Goal: Information Seeking & Learning: Learn about a topic

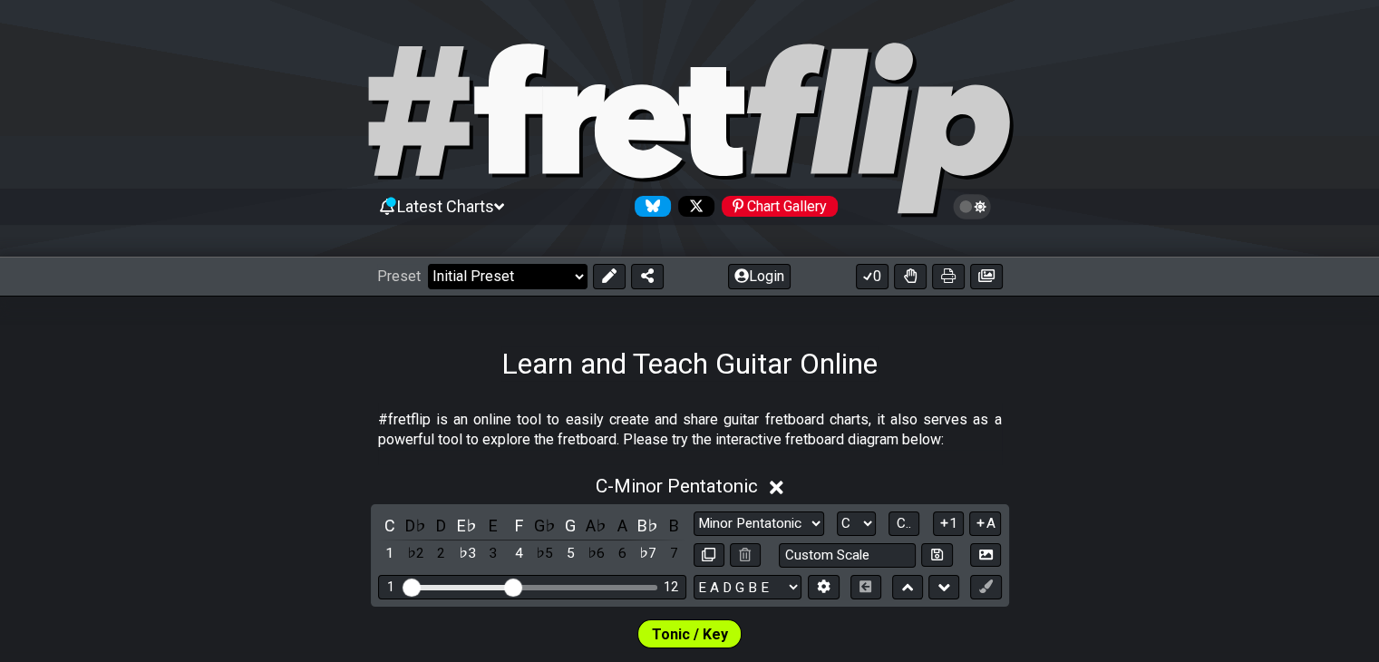
click at [553, 278] on select "Welcome to #fretflip! Initial Preset Custom Preset Minor Pentatonic Major Penta…" at bounding box center [508, 276] width 160 height 25
click at [428, 264] on select "Welcome to #fretflip! Initial Preset Custom Preset Minor Pentatonic Major Penta…" at bounding box center [508, 276] width 160 height 25
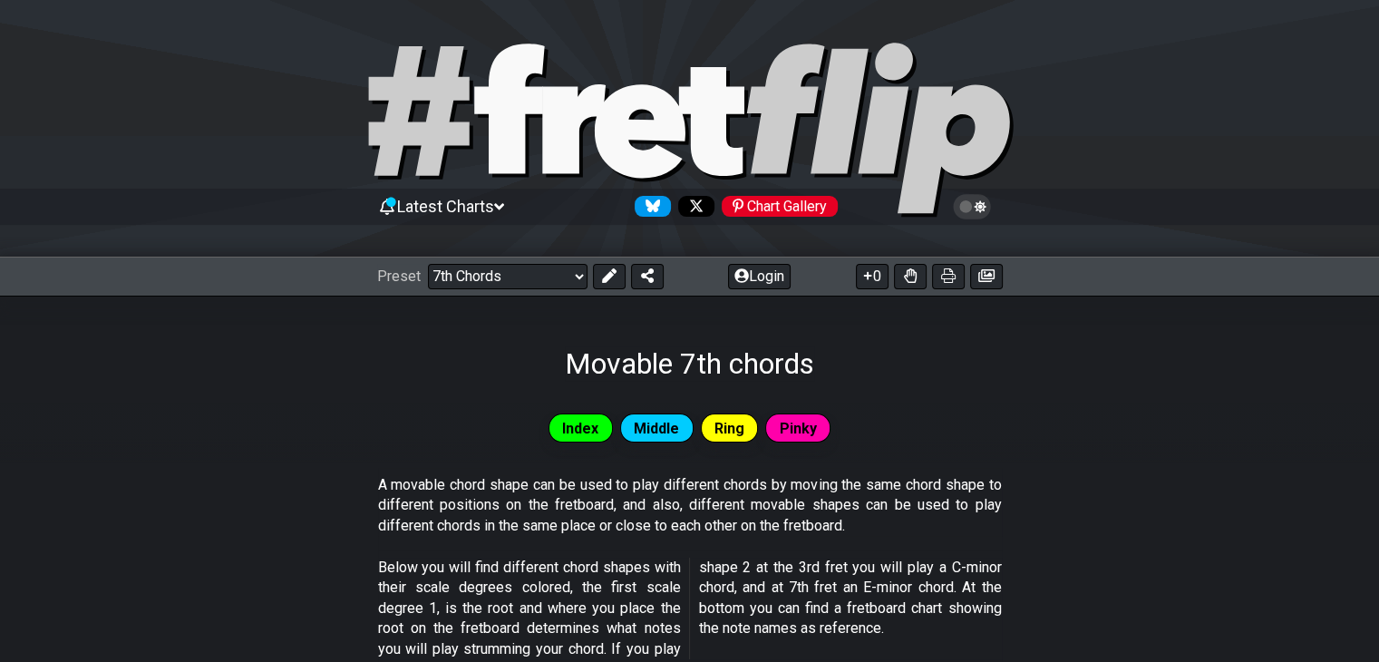
click at [526, 487] on p "A movable chord shape can be used to play different chords by moving the same c…" at bounding box center [690, 505] width 624 height 61
click at [509, 279] on select "Welcome to #fretflip! Initial Preset Custom Preset Minor Pentatonic Major Penta…" at bounding box center [508, 276] width 160 height 25
click at [428, 264] on select "Welcome to #fretflip! Initial Preset Custom Preset Minor Pentatonic Major Penta…" at bounding box center [508, 276] width 160 height 25
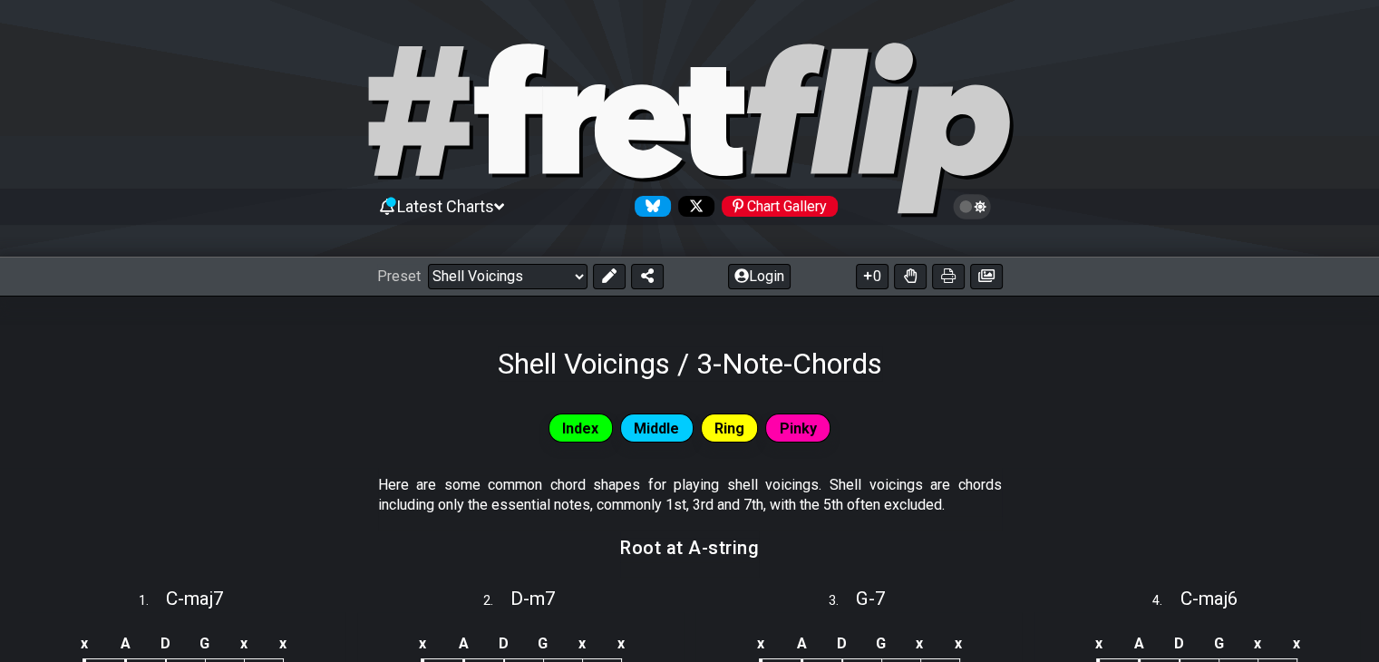
click at [332, 452] on div "Index Middle Ring Pinky" at bounding box center [689, 435] width 1379 height 65
click at [493, 283] on select "Welcome to #fretflip! Initial Preset Custom Preset Minor Pentatonic Major Penta…" at bounding box center [508, 276] width 160 height 25
click at [428, 264] on select "Welcome to #fretflip! Initial Preset Custom Preset Minor Pentatonic Major Penta…" at bounding box center [508, 276] width 160 height 25
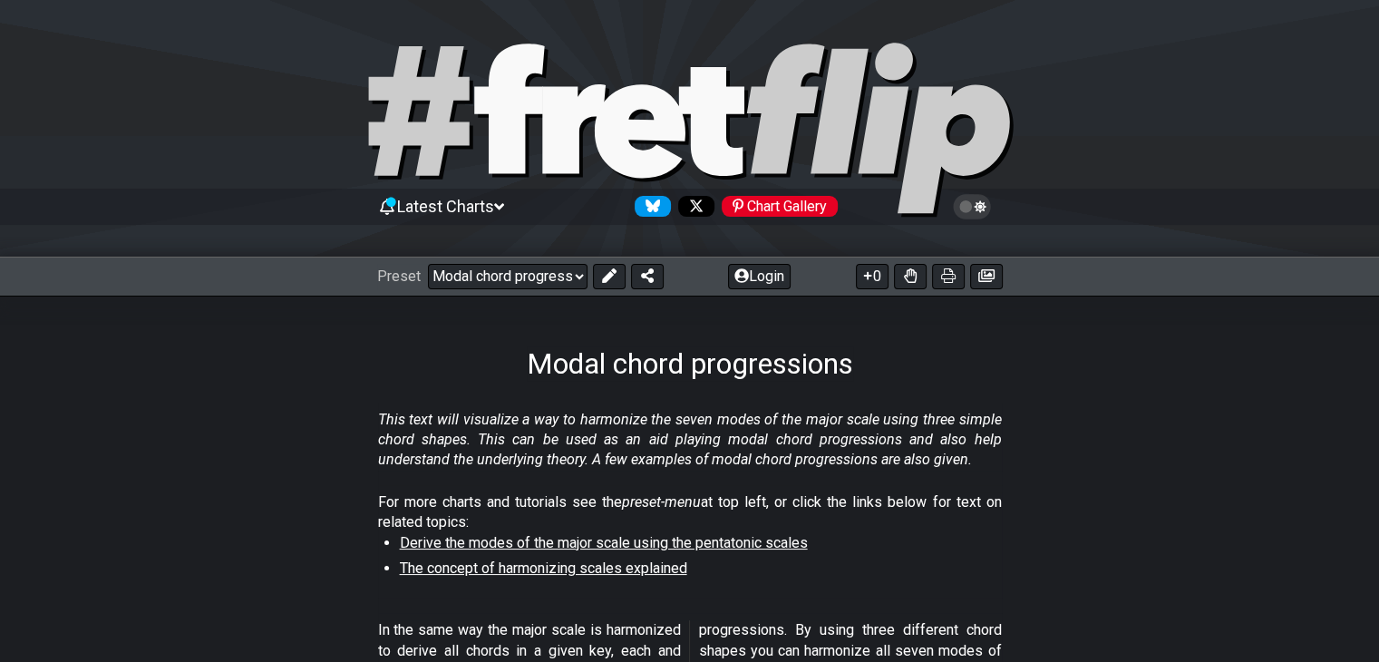
click at [493, 428] on em "This text will visualize a way to harmonize the seven modes of the major scale …" at bounding box center [690, 440] width 624 height 58
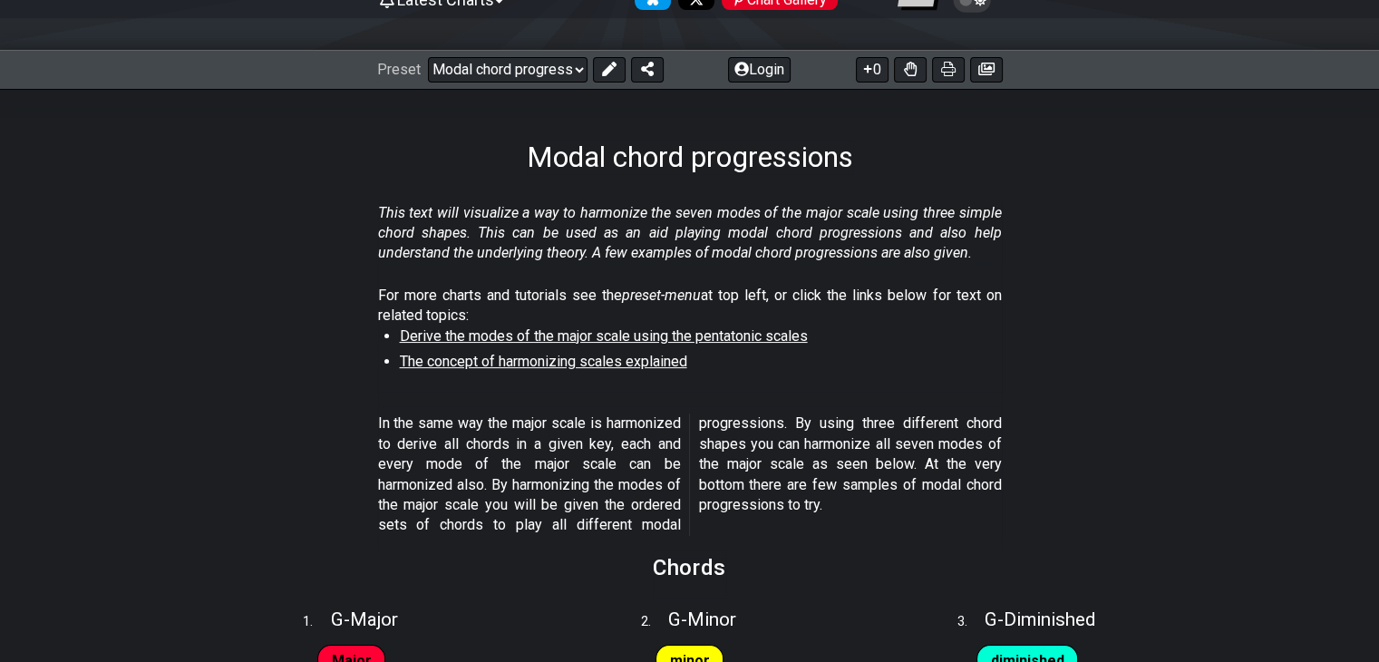
scroll to position [218, 0]
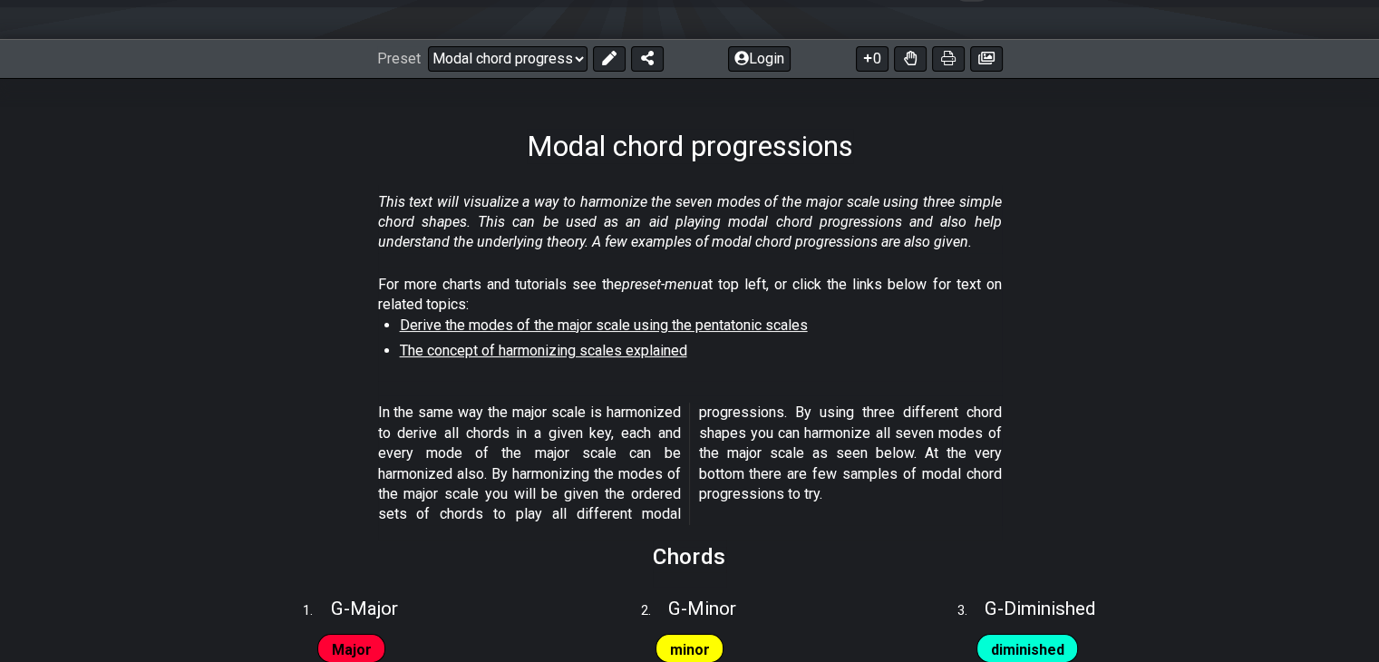
click at [497, 351] on span "The concept of harmonizing scales explained" at bounding box center [543, 350] width 287 height 17
select select "/harmonizing-scales"
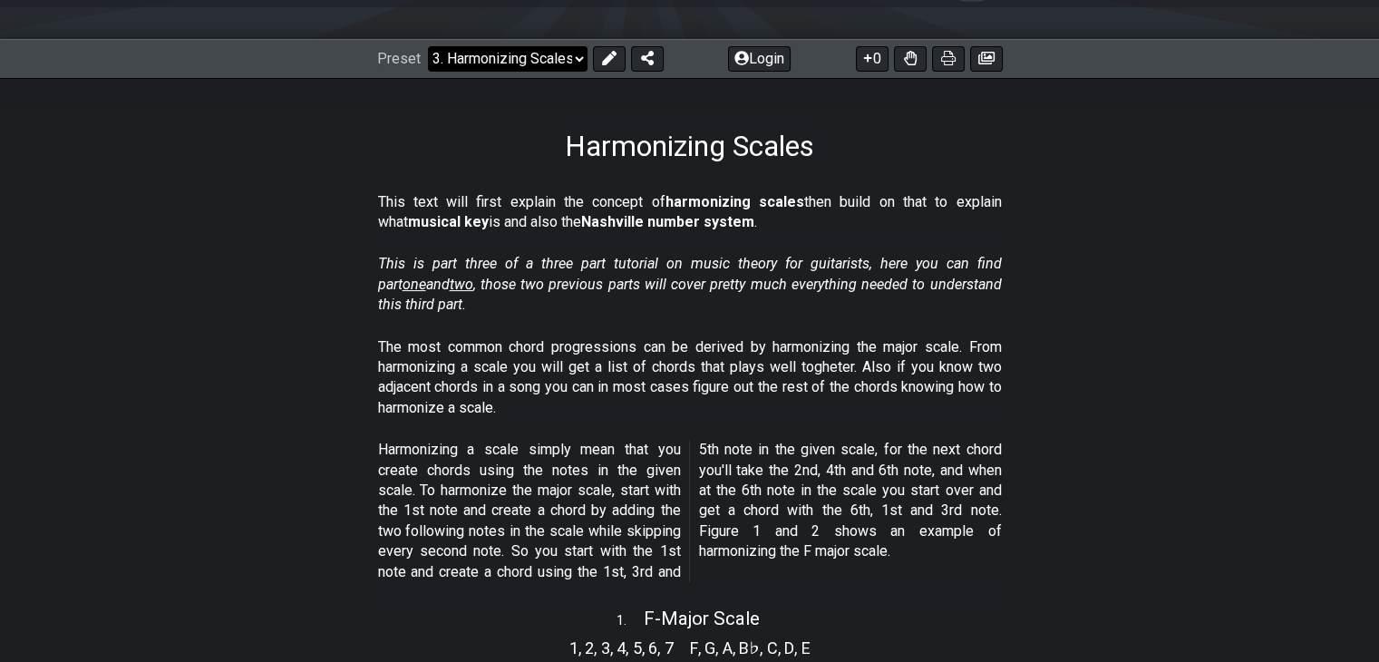
click at [492, 56] on select "Welcome to #fretflip! Initial Preset Custom Preset Minor Pentatonic Major Penta…" at bounding box center [508, 58] width 160 height 25
click at [661, 396] on p "The most common chord progressions can be derived by harmonizing the major scal…" at bounding box center [690, 378] width 624 height 82
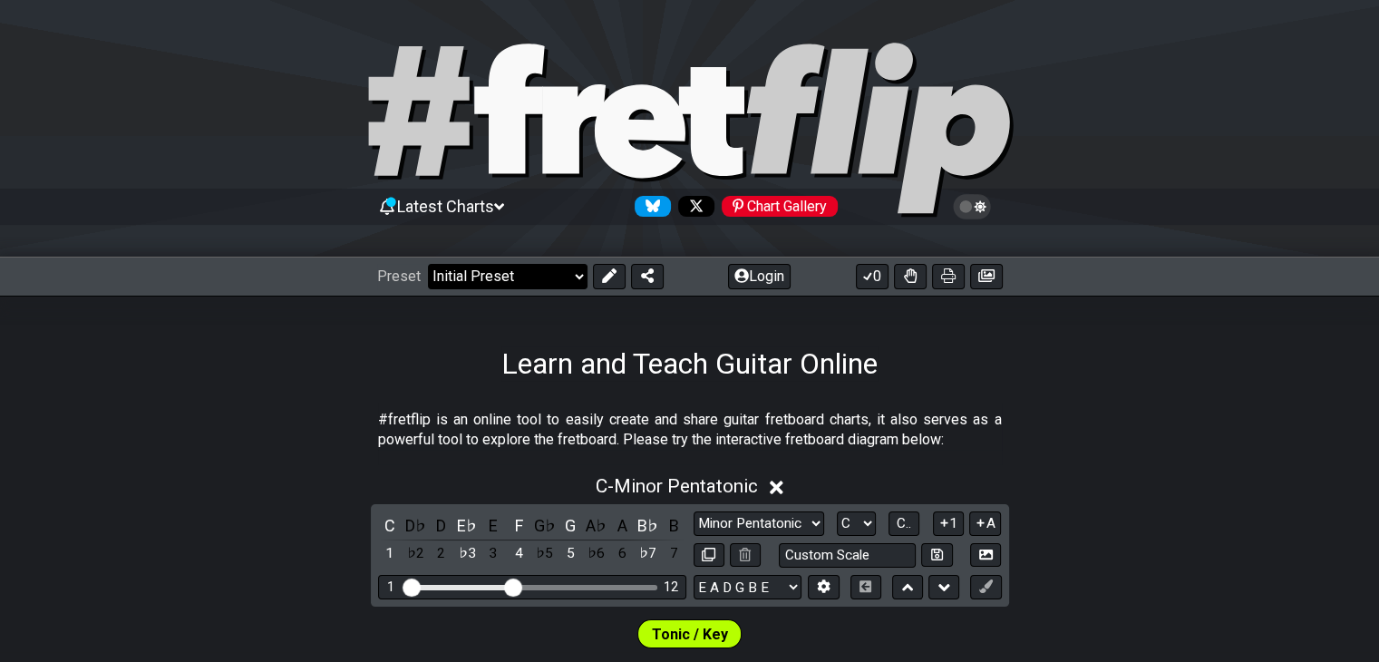
click at [552, 266] on select "Welcome to #fretflip! Initial Preset Custom Preset Minor Pentatonic Major Penta…" at bounding box center [508, 276] width 160 height 25
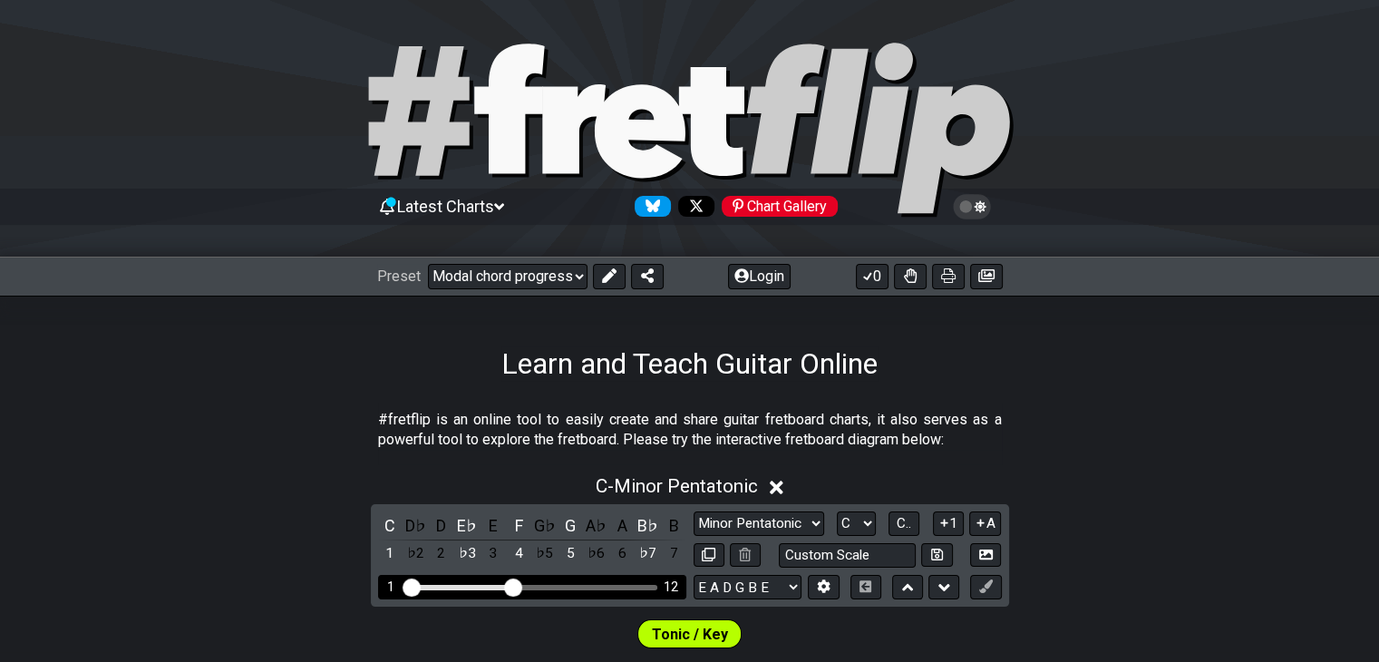
click at [428, 264] on select "Welcome to #fretflip! Initial Preset Custom Preset Minor Pentatonic Major Penta…" at bounding box center [508, 276] width 160 height 25
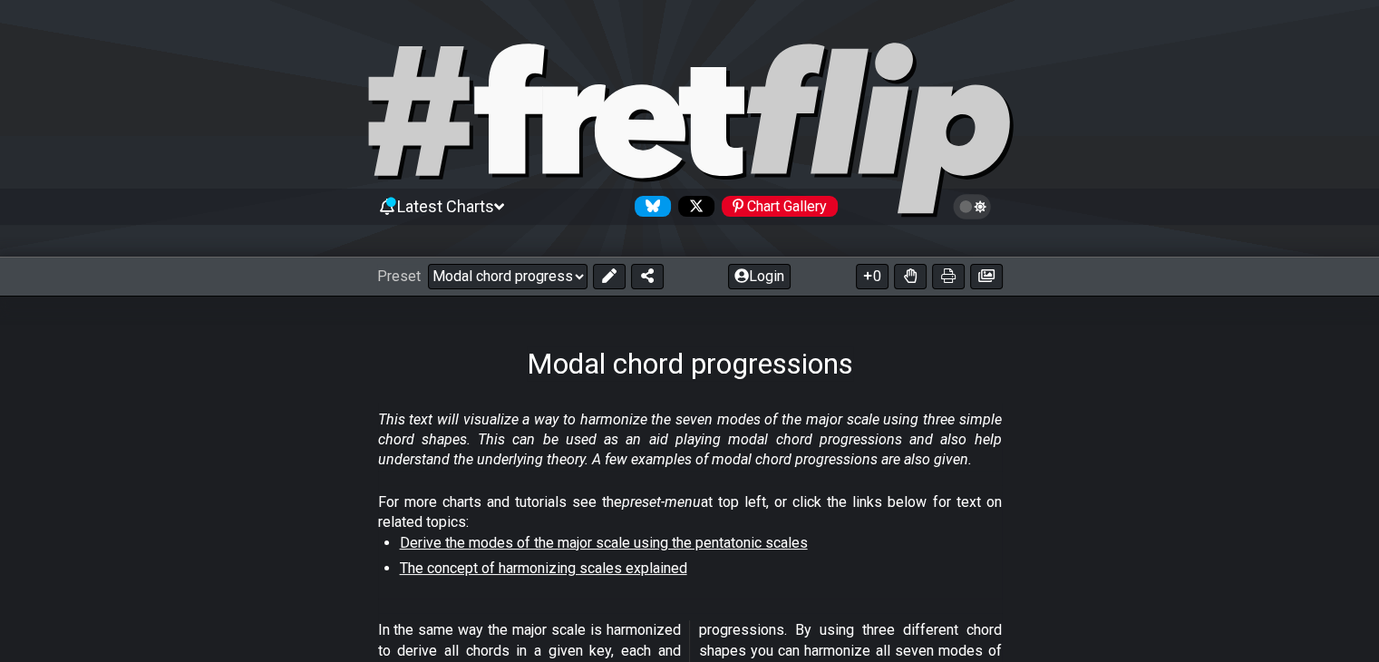
click at [416, 407] on div "This text will visualize a way to harmonize the seven modes of the major scale …" at bounding box center [690, 444] width 624 height 82
drag, startPoint x: 750, startPoint y: 545, endPoint x: 693, endPoint y: 515, distance: 64.5
click at [693, 515] on p "For more charts and tutorials see the preset-menu at top left, or click the lin…" at bounding box center [690, 512] width 624 height 41
click at [724, 548] on span "Derive the modes of the major scale using the pentatonic scales" at bounding box center [604, 542] width 408 height 17
select select "/the-7-modes"
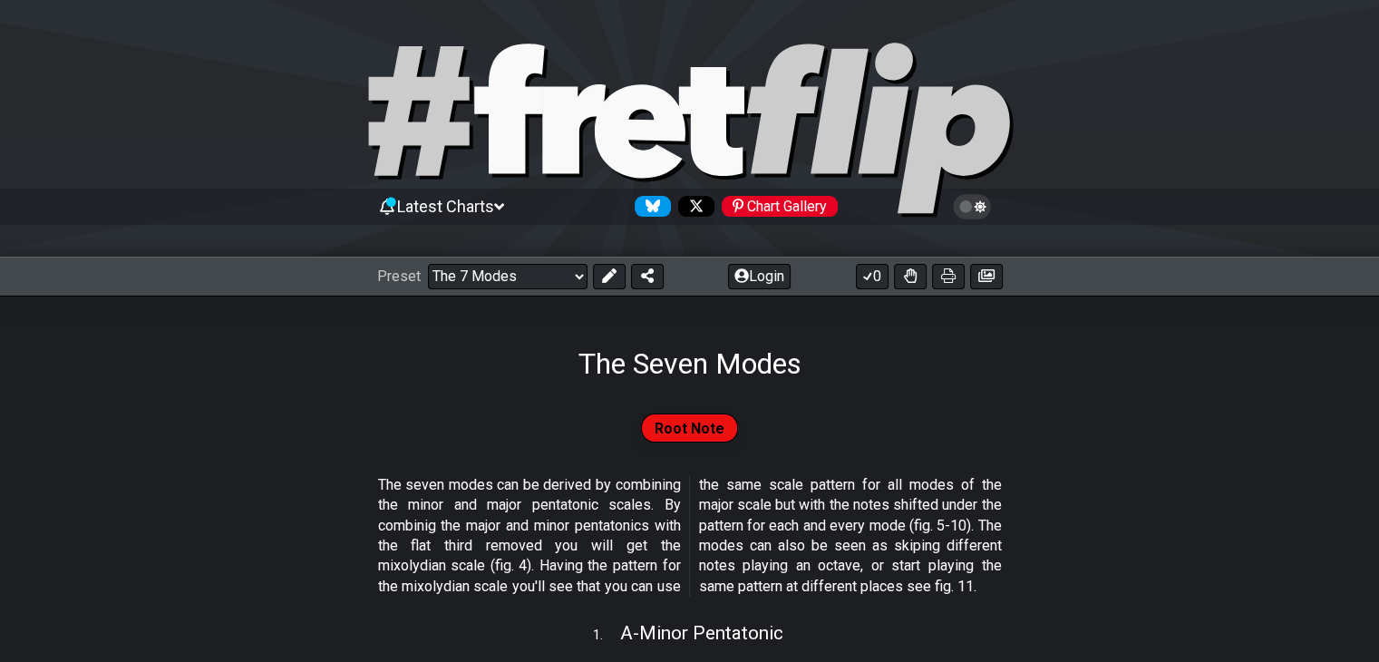
click at [303, 440] on div "Root Note" at bounding box center [689, 428] width 1379 height 36
click at [522, 280] on select "Welcome to #fretflip! Initial Preset Custom Preset Minor Pentatonic Major Penta…" at bounding box center [508, 276] width 160 height 25
click at [312, 482] on section "The seven modes can be derived by combining the minor and major pentatonic scal…" at bounding box center [689, 539] width 1379 height 143
click at [515, 276] on select "Welcome to #fretflip! Initial Preset Custom Preset Minor Pentatonic Major Penta…" at bounding box center [508, 276] width 160 height 25
click at [428, 264] on select "Welcome to #fretflip! Initial Preset Custom Preset Minor Pentatonic Major Penta…" at bounding box center [508, 276] width 160 height 25
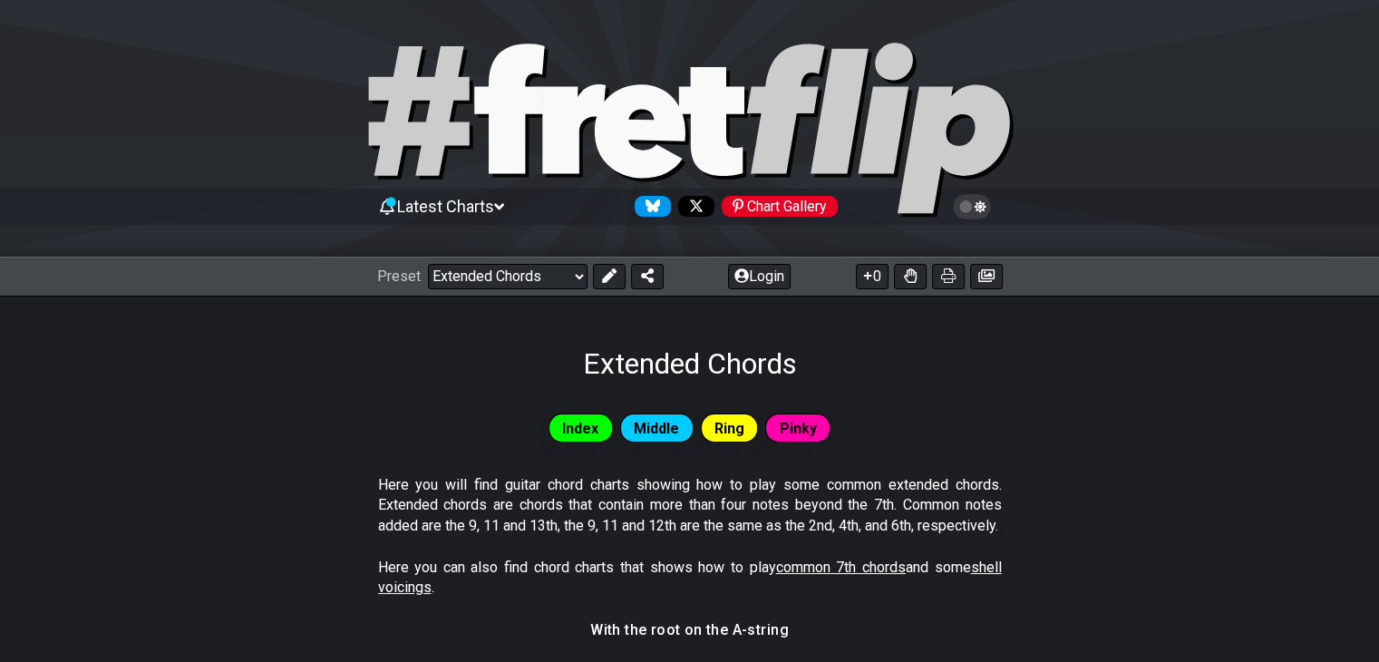
click at [375, 472] on section "Here you will find guitar chord charts showing how to play some common extended…" at bounding box center [689, 509] width 1379 height 82
click at [514, 269] on select "Welcome to #fretflip! Initial Preset Custom Preset Minor Pentatonic Major Penta…" at bounding box center [508, 276] width 160 height 25
click at [428, 264] on select "Welcome to #fretflip! Initial Preset Custom Preset Minor Pentatonic Major Penta…" at bounding box center [508, 276] width 160 height 25
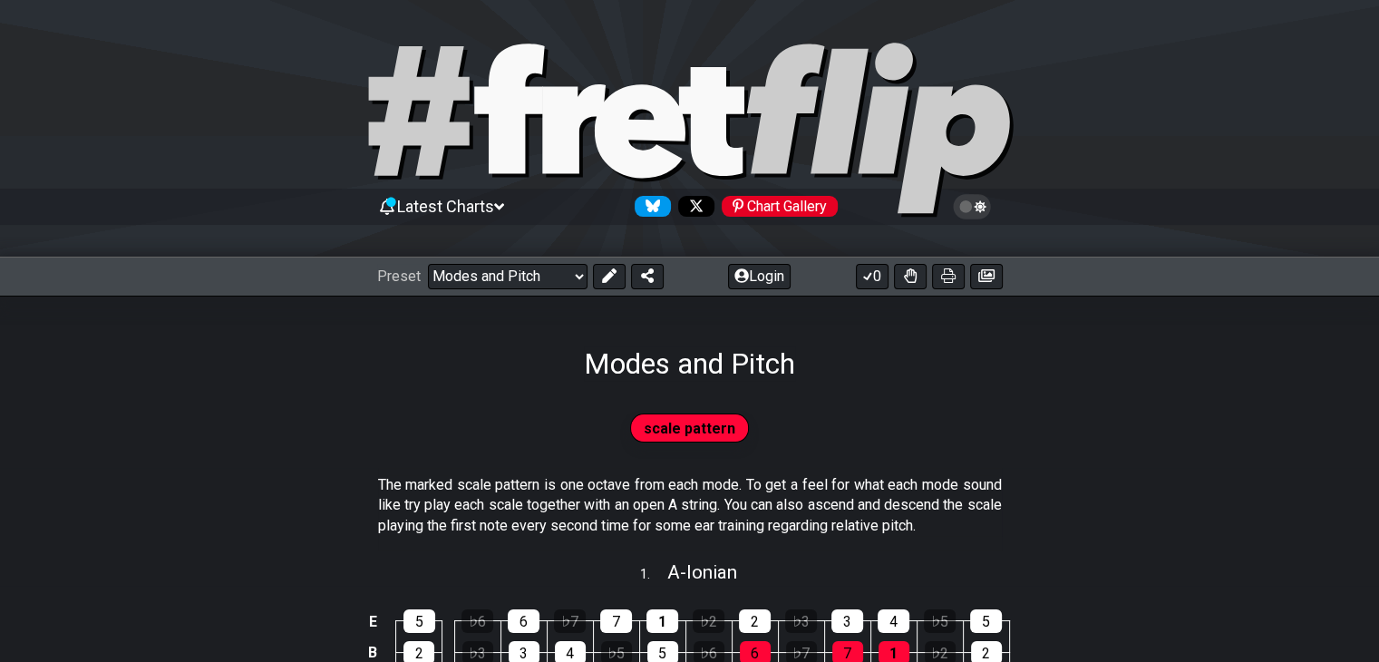
click at [306, 474] on section "The marked scale pattern is one octave from each mode. To get a feel for what e…" at bounding box center [689, 509] width 1379 height 82
click at [486, 273] on select "Welcome to #fretflip! Initial Preset Custom Preset Minor Pentatonic Major Penta…" at bounding box center [508, 276] width 160 height 25
click at [428, 264] on select "Welcome to #fretflip! Initial Preset Custom Preset Minor Pentatonic Major Penta…" at bounding box center [508, 276] width 160 height 25
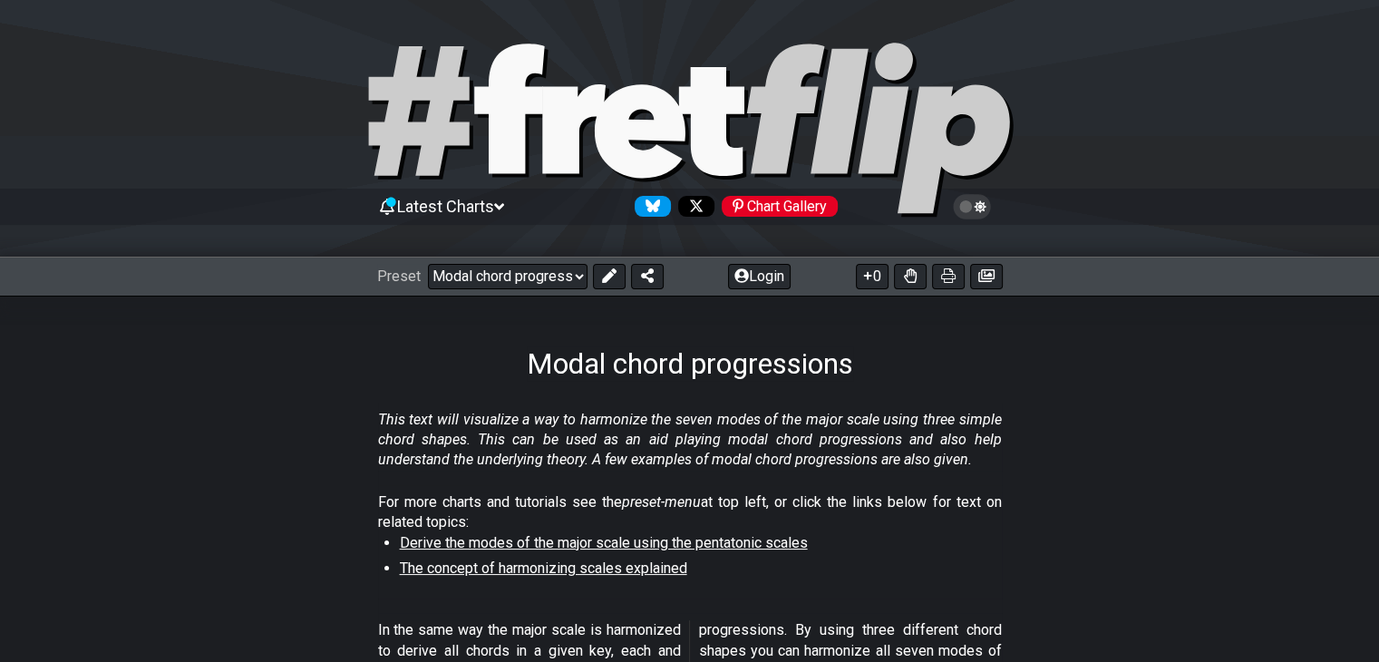
click at [405, 441] on em "This text will visualize a way to harmonize the seven modes of the major scale …" at bounding box center [690, 440] width 624 height 58
click at [492, 276] on select "Welcome to #fretflip! Initial Preset Custom Preset Minor Pentatonic Major Penta…" at bounding box center [508, 276] width 160 height 25
click at [428, 264] on select "Welcome to #fretflip! Initial Preset Custom Preset Minor Pentatonic Major Penta…" at bounding box center [508, 276] width 160 height 25
select select "/scale-degrees-and-intervals"
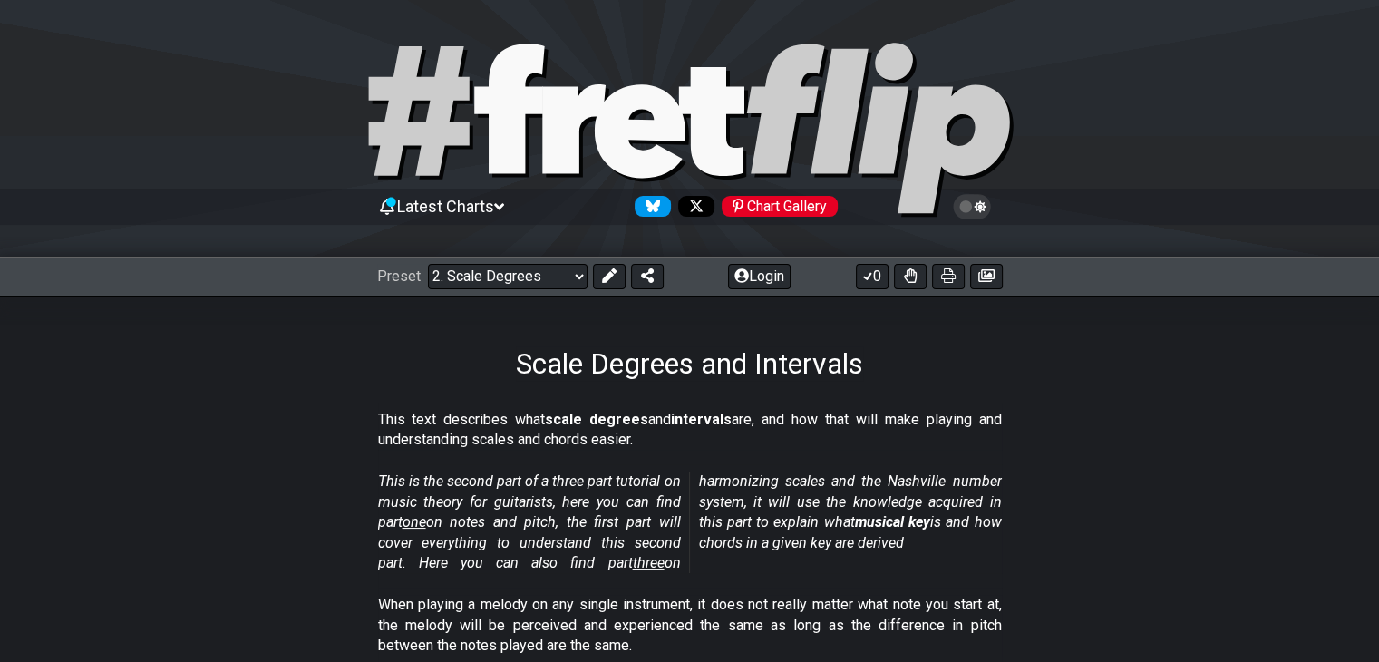
click at [461, 357] on div "Scale Degrees and Intervals" at bounding box center [689, 338] width 1379 height 85
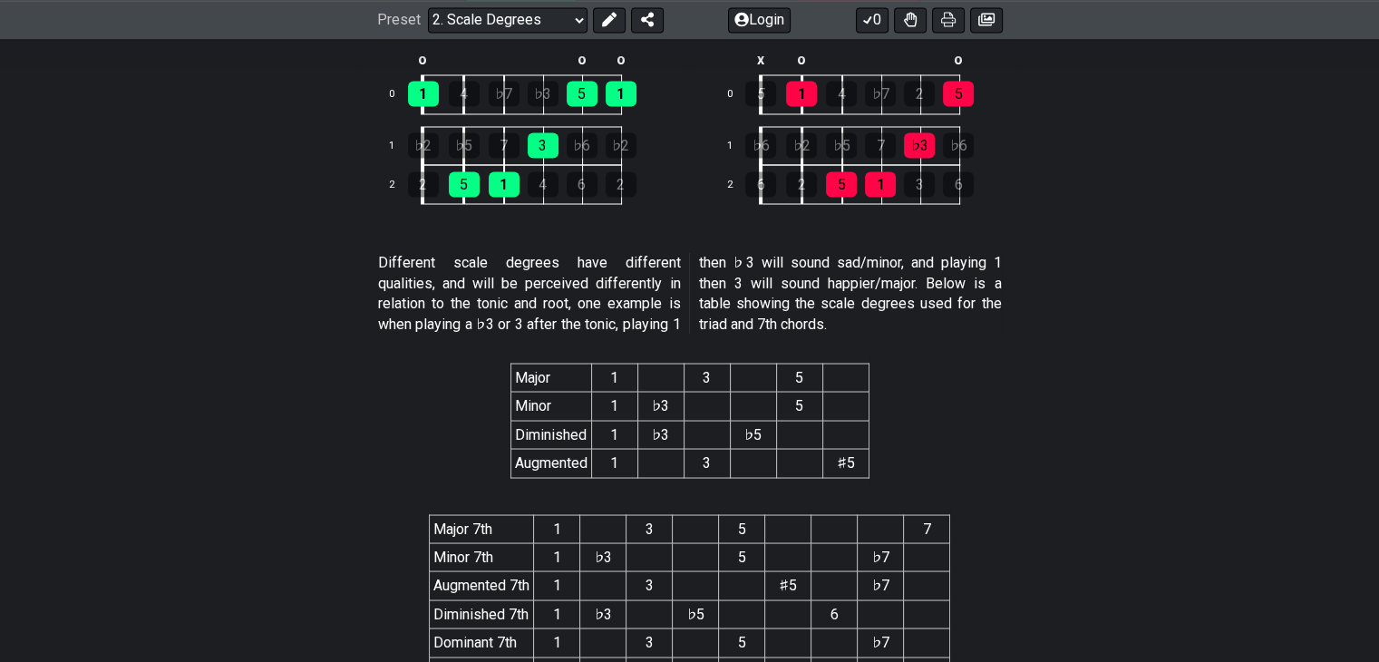
scroll to position [3356, 0]
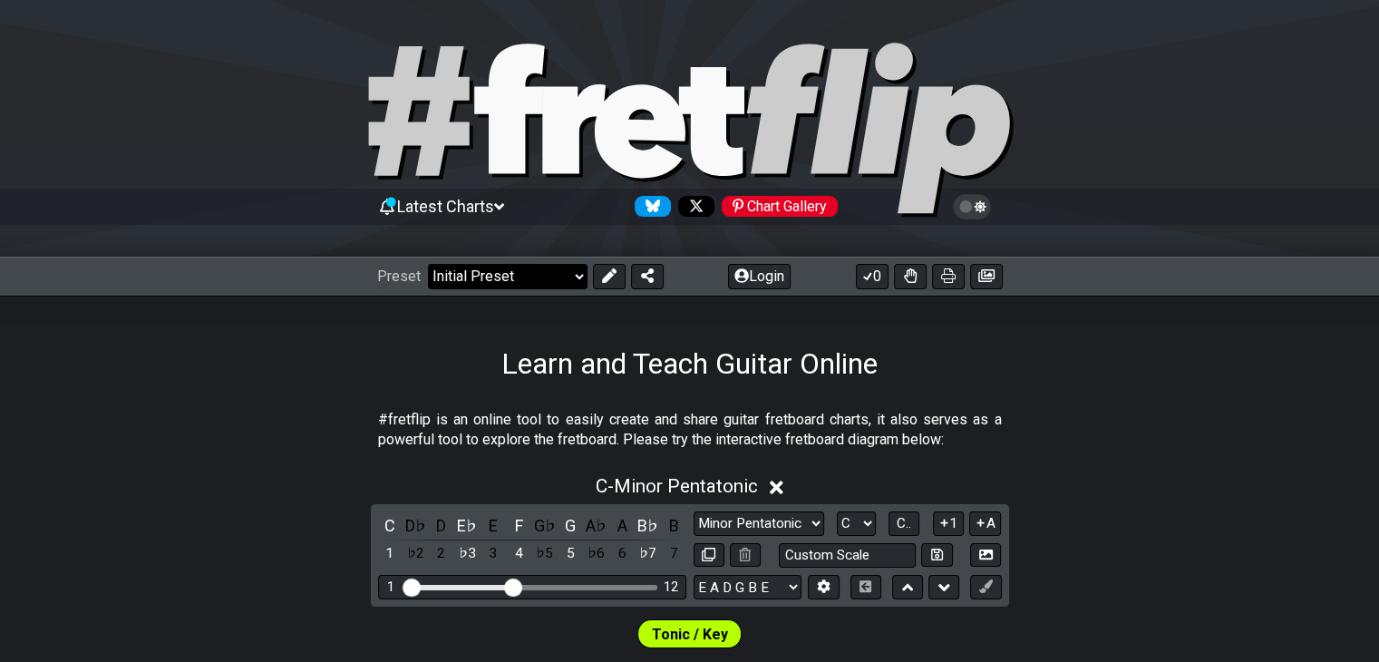
click at [527, 270] on select "Welcome to #fretflip! Initial Preset Custom Preset Minor Pentatonic Major Penta…" at bounding box center [508, 276] width 160 height 25
click at [428, 264] on select "Welcome to #fretflip! Initial Preset Custom Preset Minor Pentatonic Major Penta…" at bounding box center [508, 276] width 160 height 25
select select "/the-7-modes"
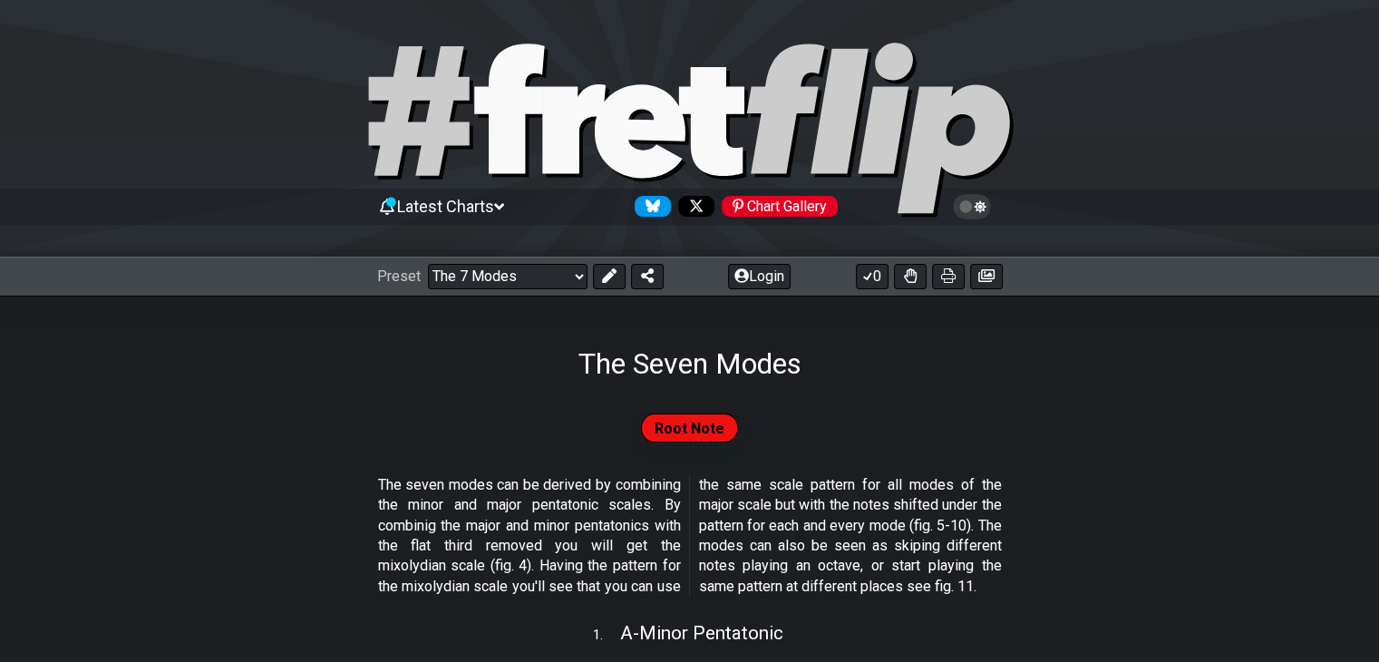
click at [424, 422] on div "Root Note" at bounding box center [689, 428] width 1379 height 36
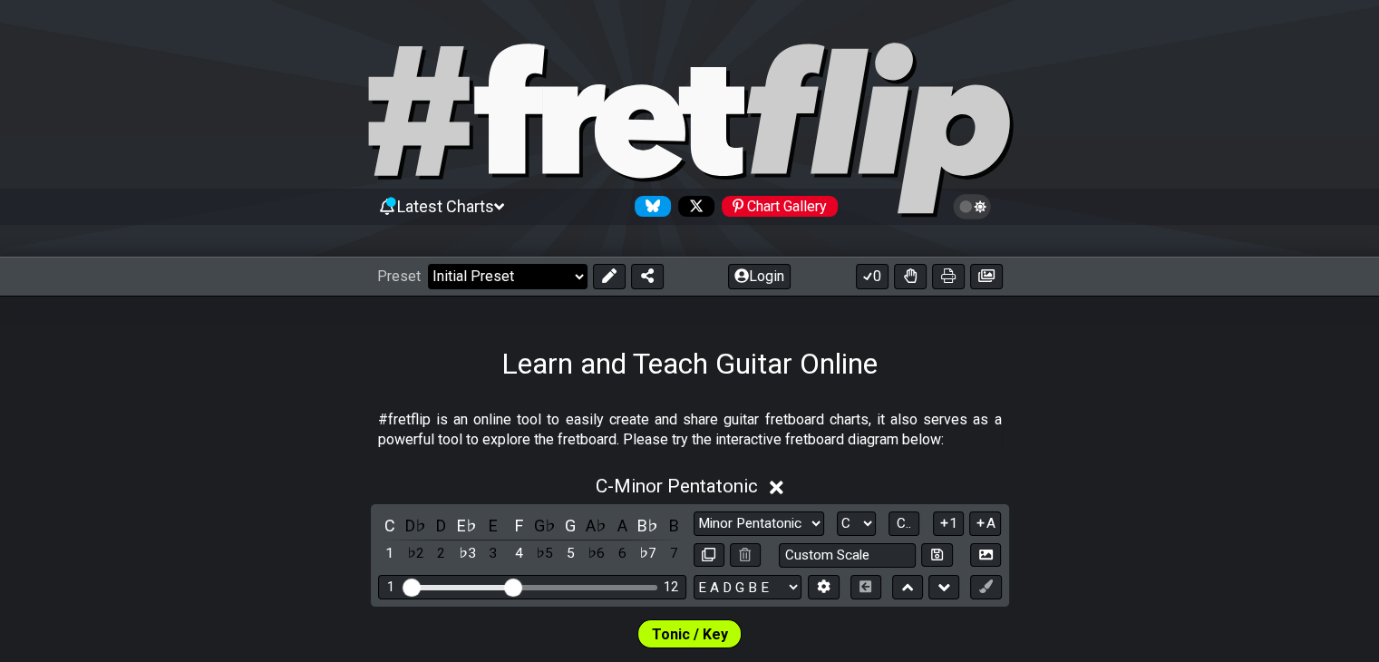
click at [511, 279] on select "Welcome to #fretflip! Initial Preset Custom Preset Minor Pentatonic Major Penta…" at bounding box center [508, 276] width 160 height 25
click at [428, 264] on select "Welcome to #fretflip! Initial Preset Custom Preset Minor Pentatonic Major Penta…" at bounding box center [508, 276] width 160 height 25
select select "/harmonizing-scales"
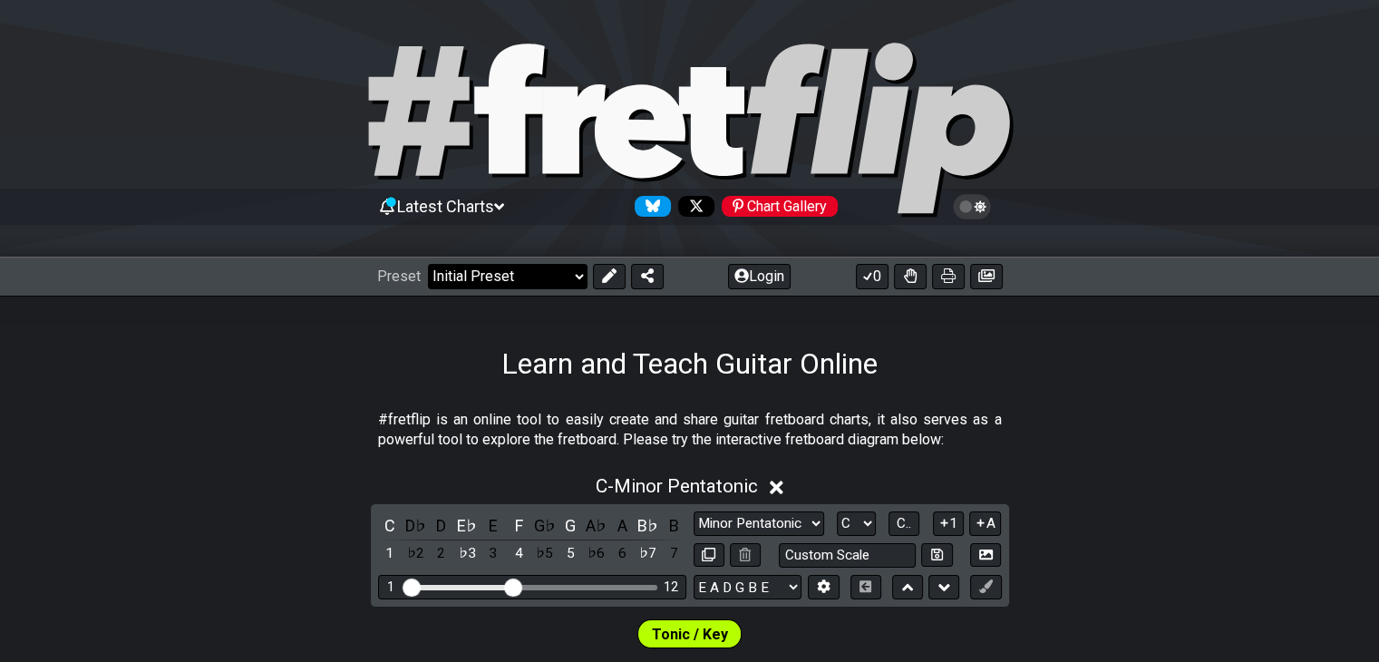
click at [540, 281] on select "Welcome to #fretflip! Initial Preset Custom Preset Minor Pentatonic Major Penta…" at bounding box center [508, 276] width 160 height 25
click at [428, 264] on select "Welcome to #fretflip! Initial Preset Custom Preset Minor Pentatonic Major Penta…" at bounding box center [508, 276] width 160 height 25
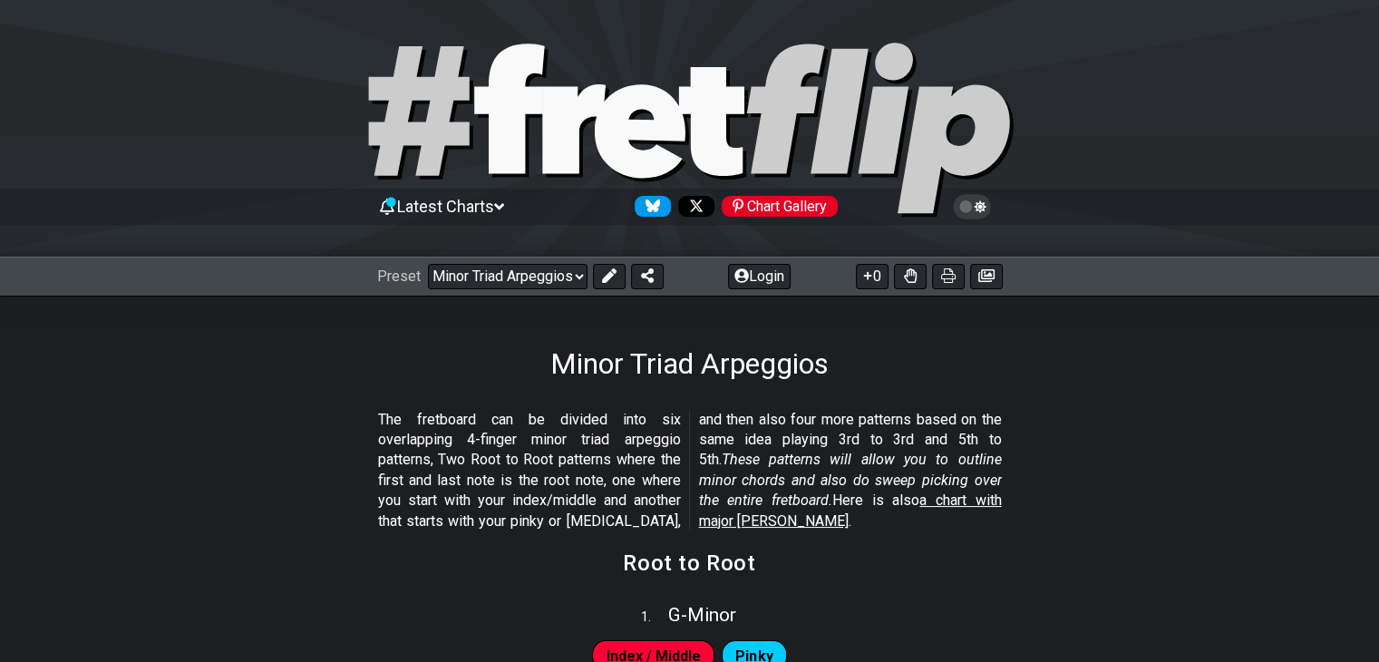
select select "/how-to-solo"
select select "C"
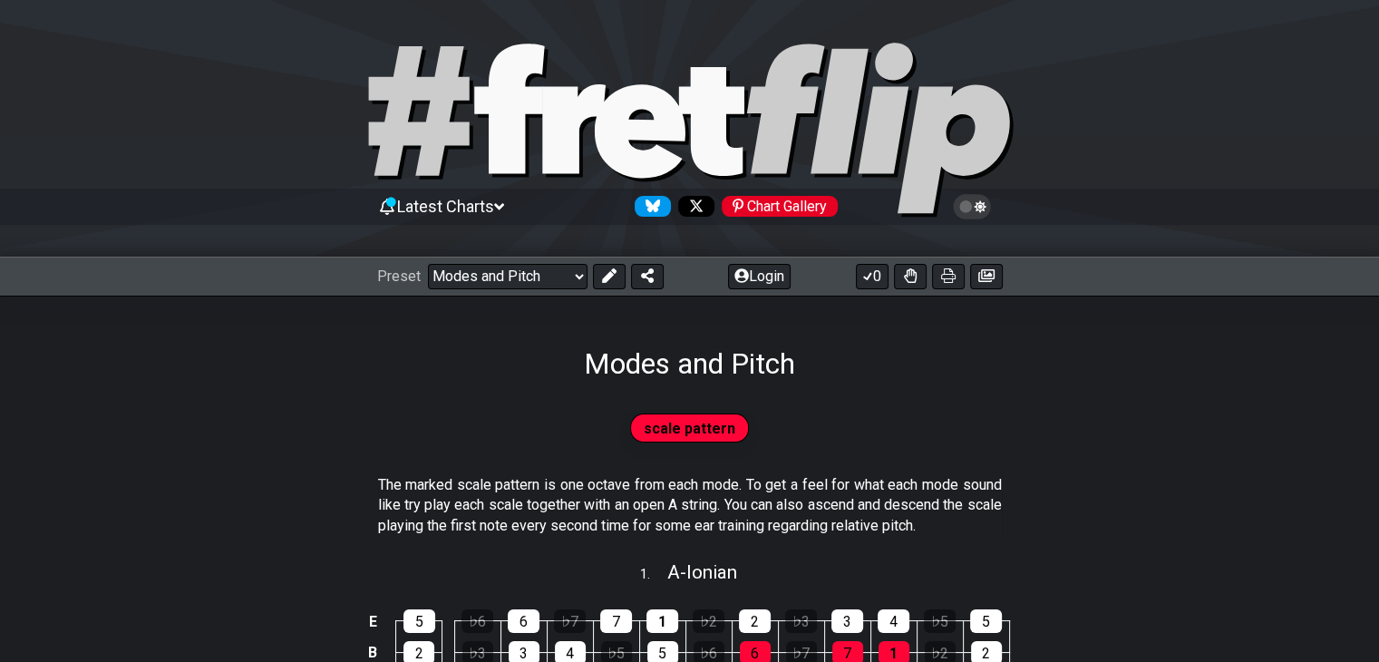
select select "/how-to-solo"
select select "C"
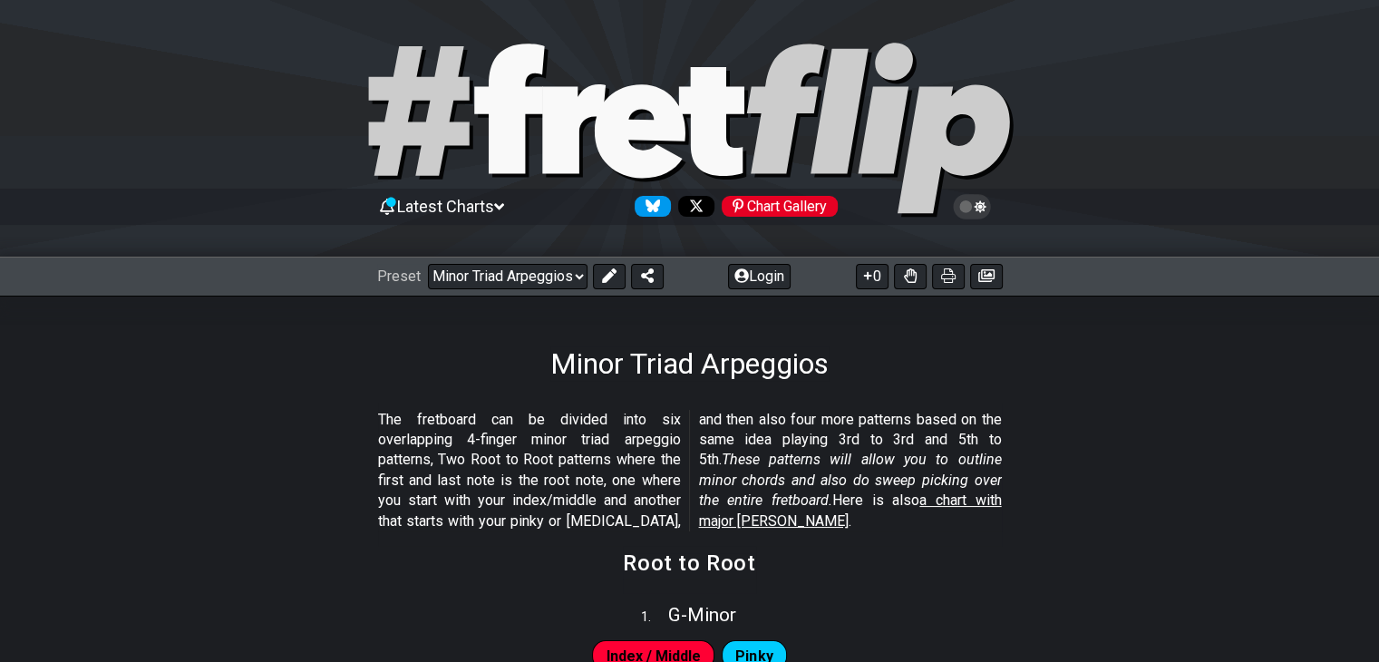
select select "/major-triad-arpeggios"
click at [511, 434] on p "The fretboard can be divided into six overlapping 4-finger major triad arpeggio…" at bounding box center [690, 470] width 624 height 121
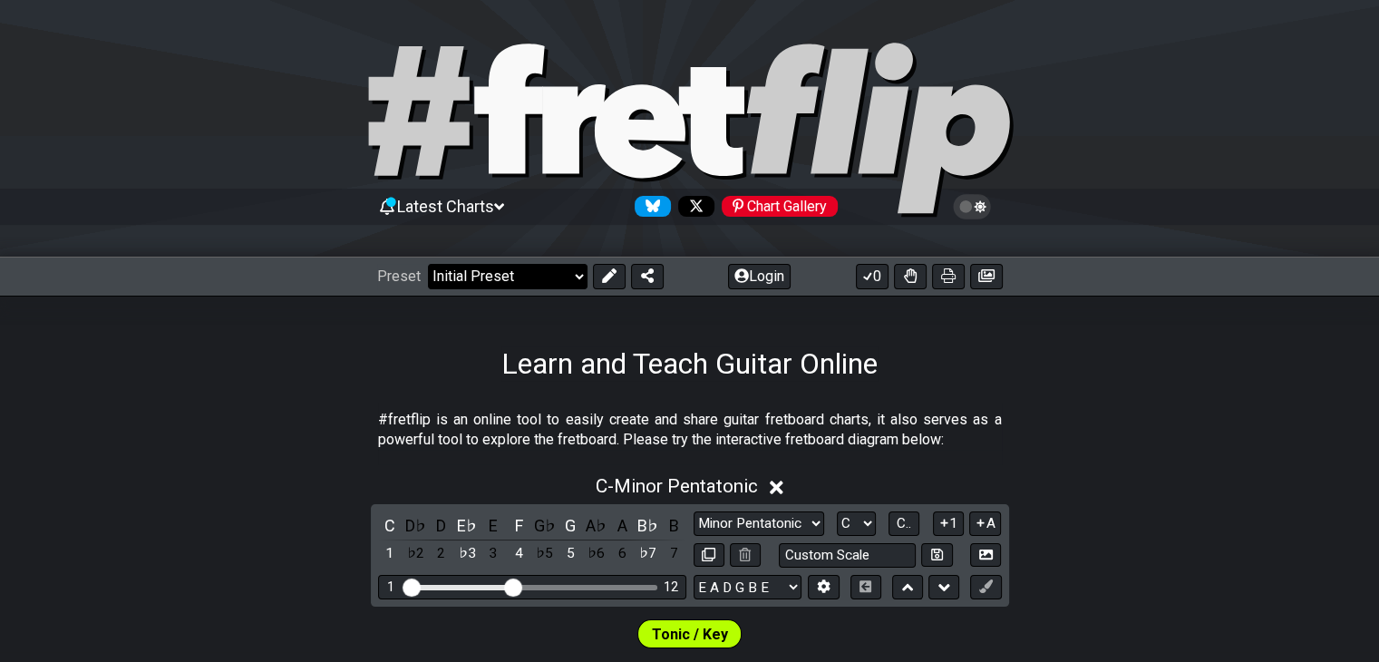
click at [545, 276] on select "Welcome to #fretflip! Initial Preset Custom Preset Minor Pentatonic Major Penta…" at bounding box center [508, 276] width 160 height 25
click at [428, 264] on select "Welcome to #fretflip! Initial Preset Custom Preset Minor Pentatonic Major Penta…" at bounding box center [508, 276] width 160 height 25
select select "/minor-triad-arpeggios"
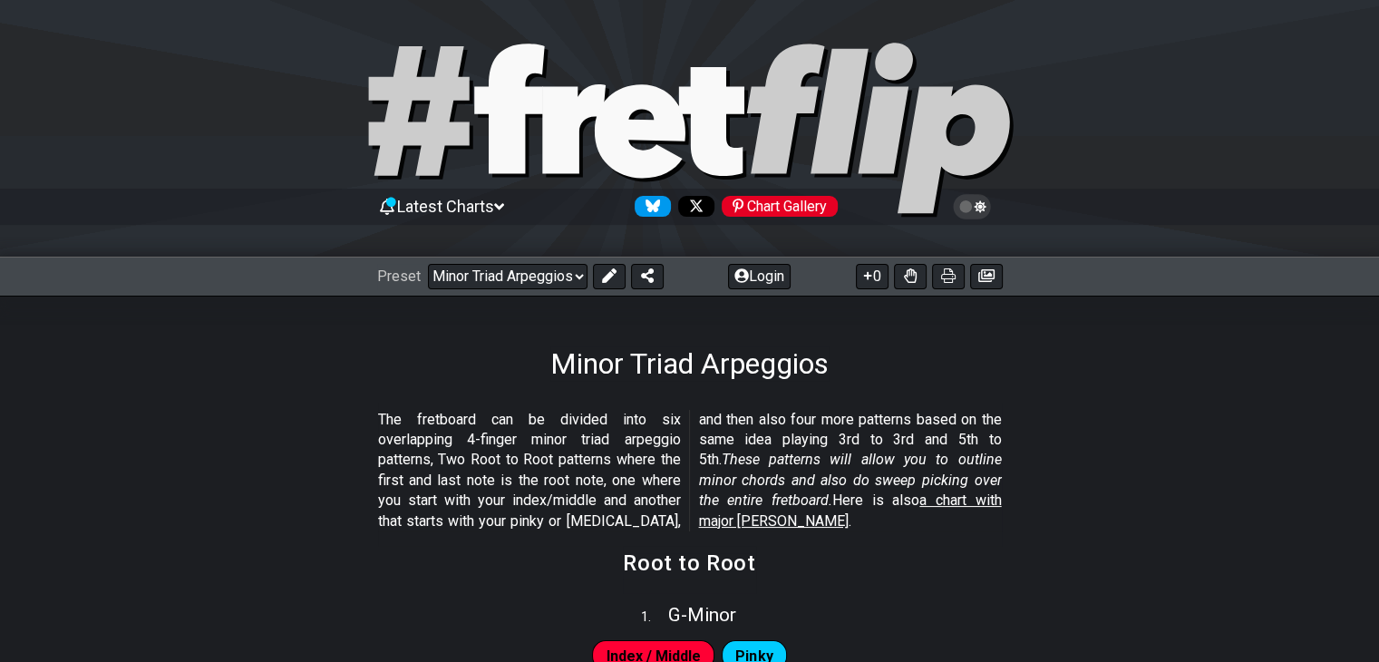
click at [411, 465] on p "The fretboard can be divided into six overlapping 4-finger minor triad arpeggio…" at bounding box center [690, 470] width 624 height 121
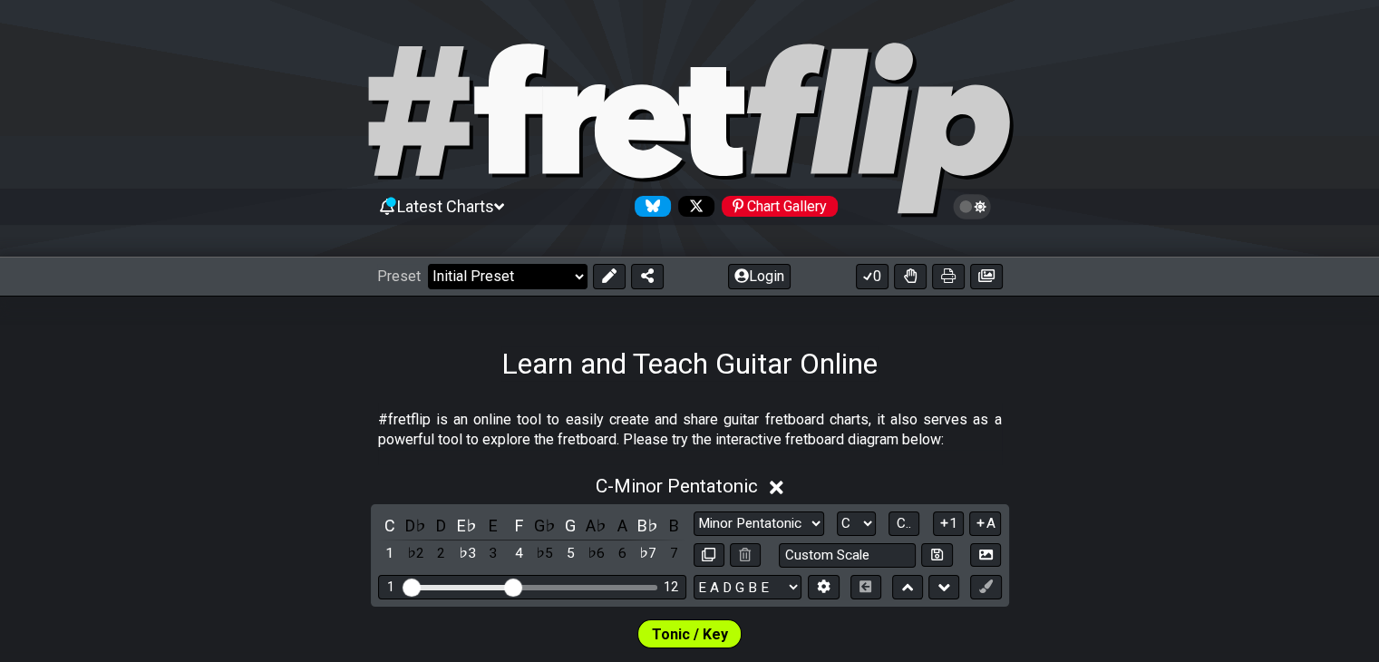
click at [544, 281] on select "Welcome to #fretflip! Initial Preset Custom Preset Minor Pentatonic Major Penta…" at bounding box center [508, 276] width 160 height 25
click at [428, 264] on select "Welcome to #fretflip! Initial Preset Custom Preset Minor Pentatonic Major Penta…" at bounding box center [508, 276] width 160 height 25
select select "/modes-and-relative-pitch"
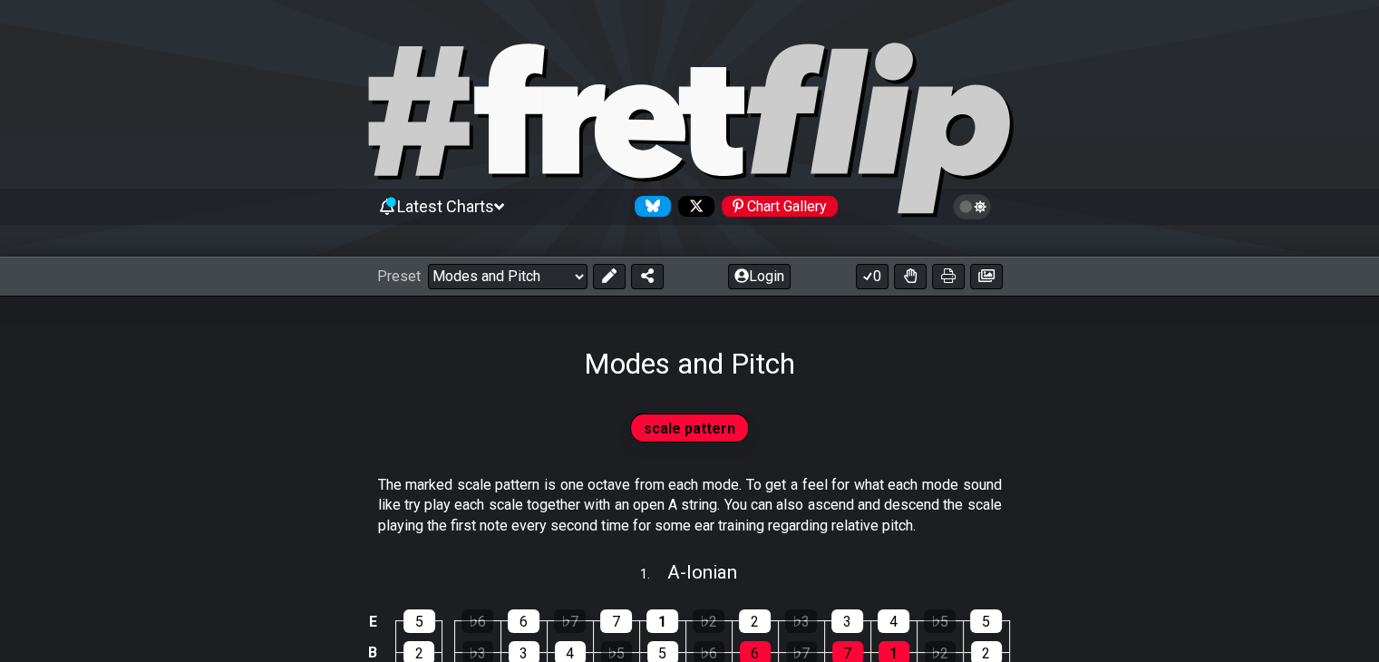
click at [354, 451] on div "scale pattern" at bounding box center [689, 435] width 1379 height 65
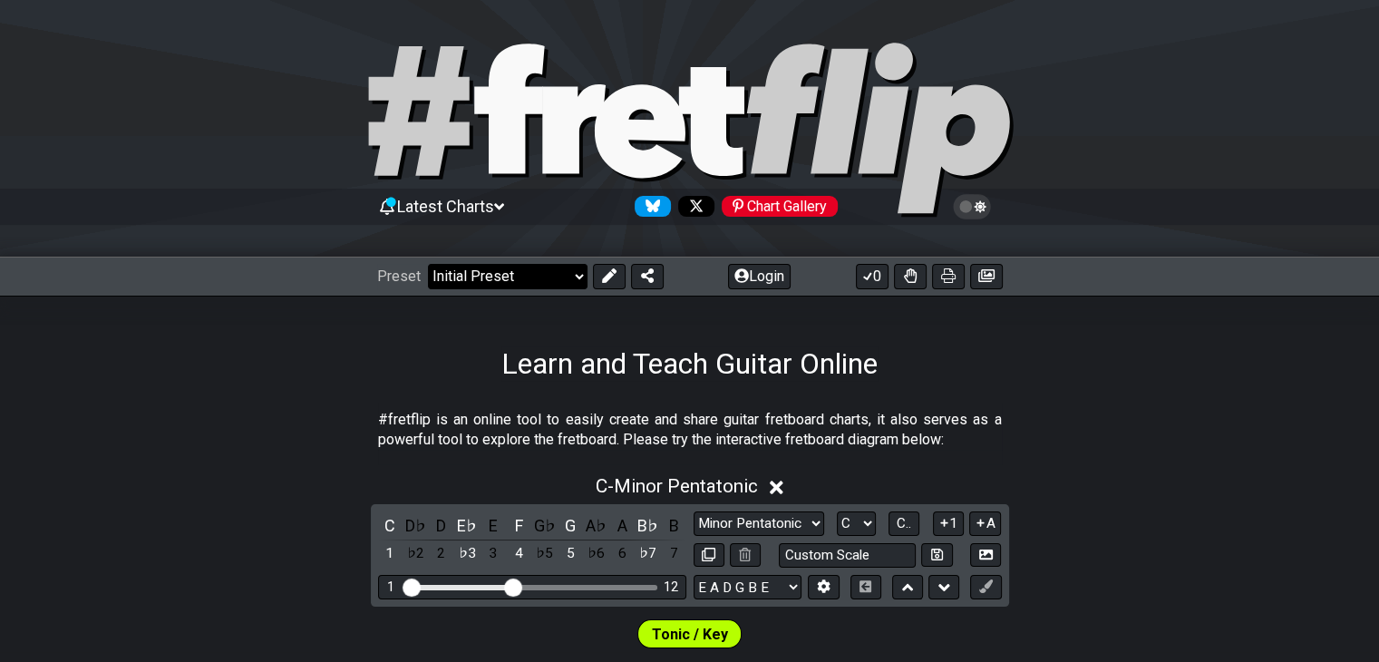
click at [550, 276] on select "Welcome to #fretflip! Initial Preset Custom Preset Minor Pentatonic Major Penta…" at bounding box center [508, 276] width 160 height 25
click at [428, 264] on select "Welcome to #fretflip! Initial Preset Custom Preset Minor Pentatonic Major Penta…" at bounding box center [508, 276] width 160 height 25
select select "/modal-chord-progressions"
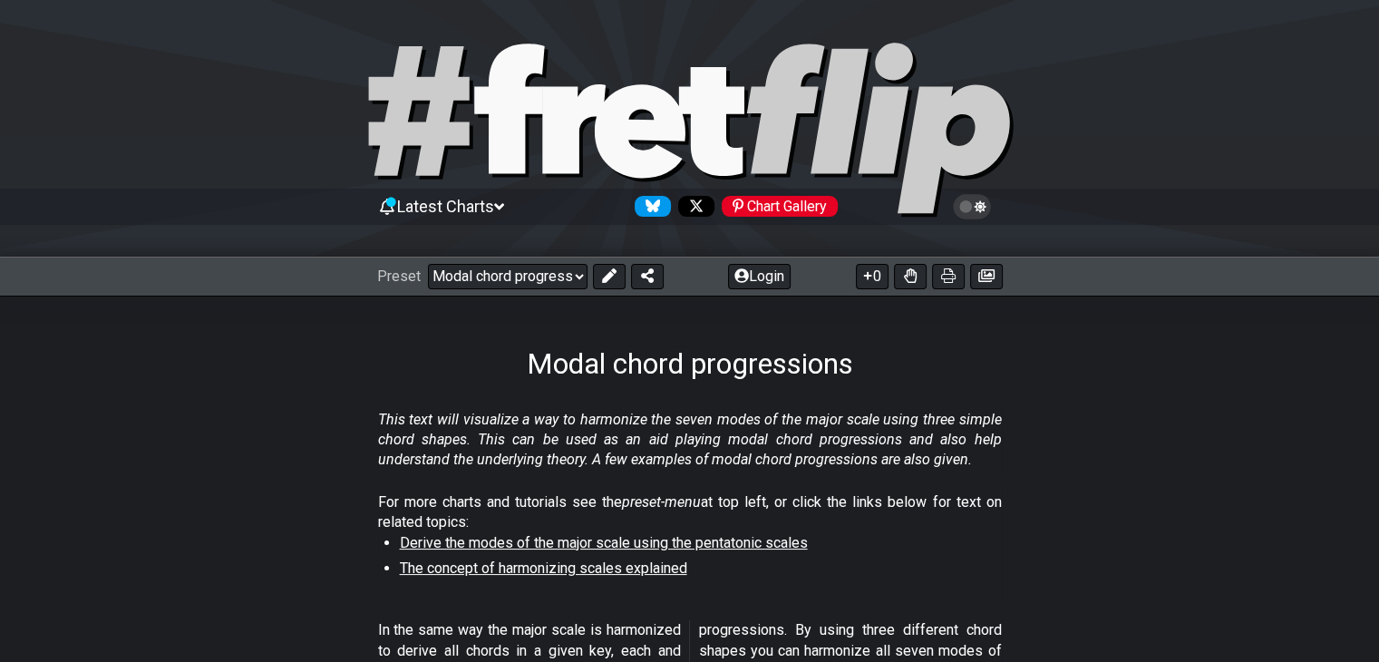
click at [324, 412] on section "This text will visualize a way to harmonize the seven modes of the major scale …" at bounding box center [689, 444] width 1379 height 82
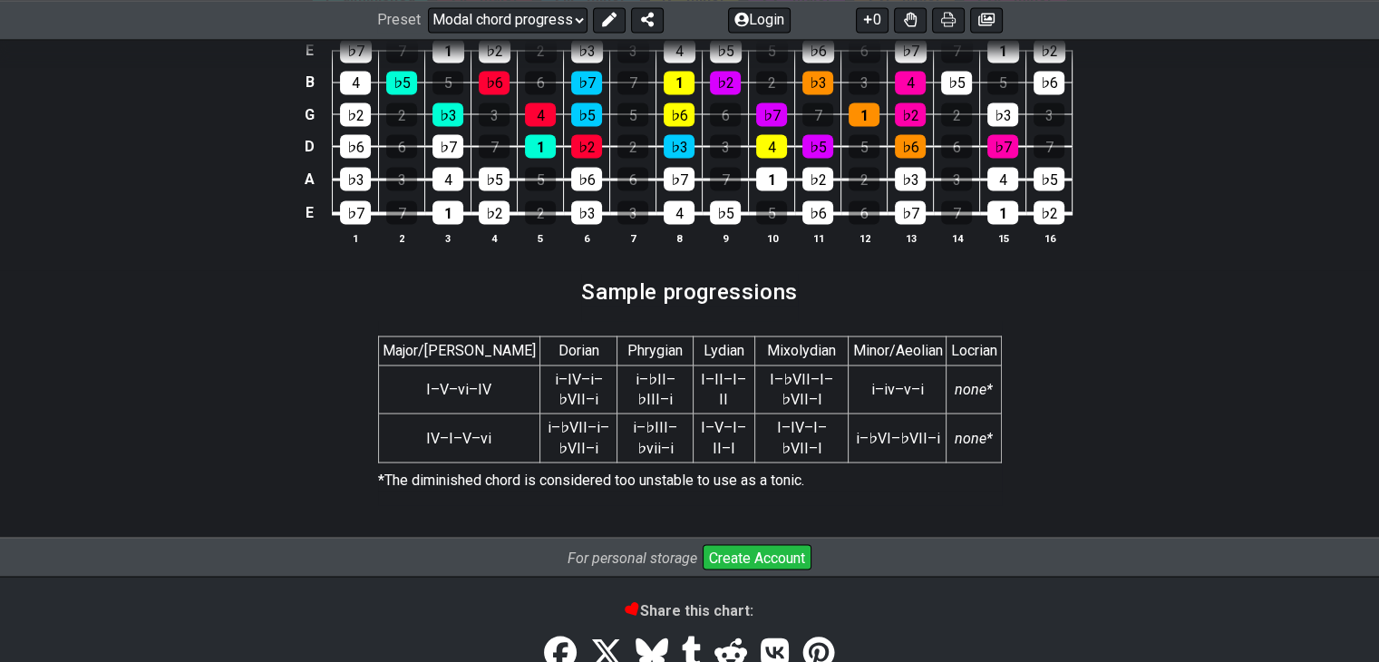
scroll to position [3336, 0]
